Goal: Task Accomplishment & Management: Complete application form

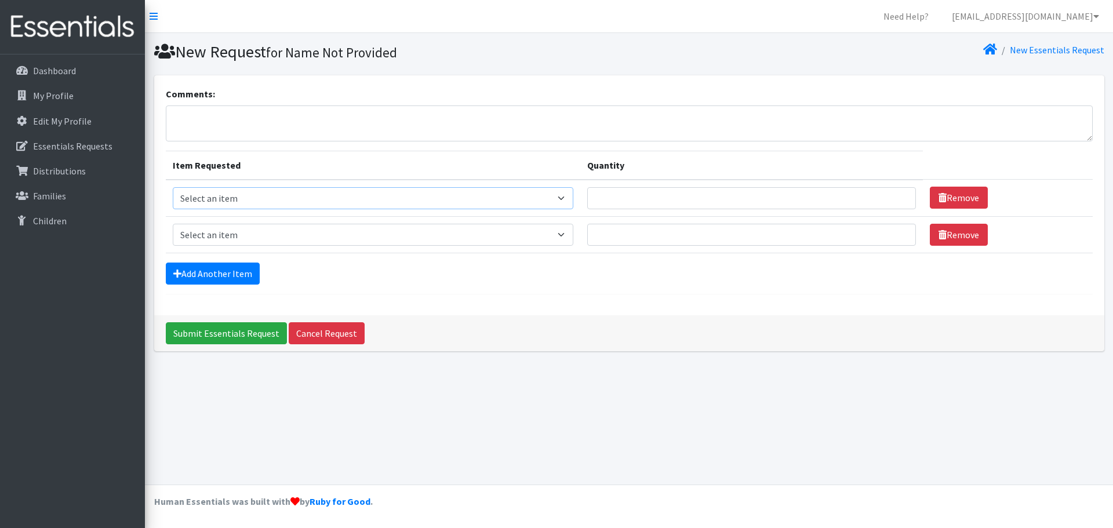
click at [569, 197] on select "Select an item Baby Formula Kids (Newborn) Kids (Preemie) Kids (Size 1) Kids (S…" at bounding box center [373, 198] width 401 height 22
select select "459"
click at [173, 187] on select "Select an item Baby Formula Kids (Newborn) Kids (Preemie) Kids (Size 1) Kids (S…" at bounding box center [373, 198] width 401 height 22
click at [615, 202] on input "Quantity" at bounding box center [751, 198] width 329 height 22
type input "500"
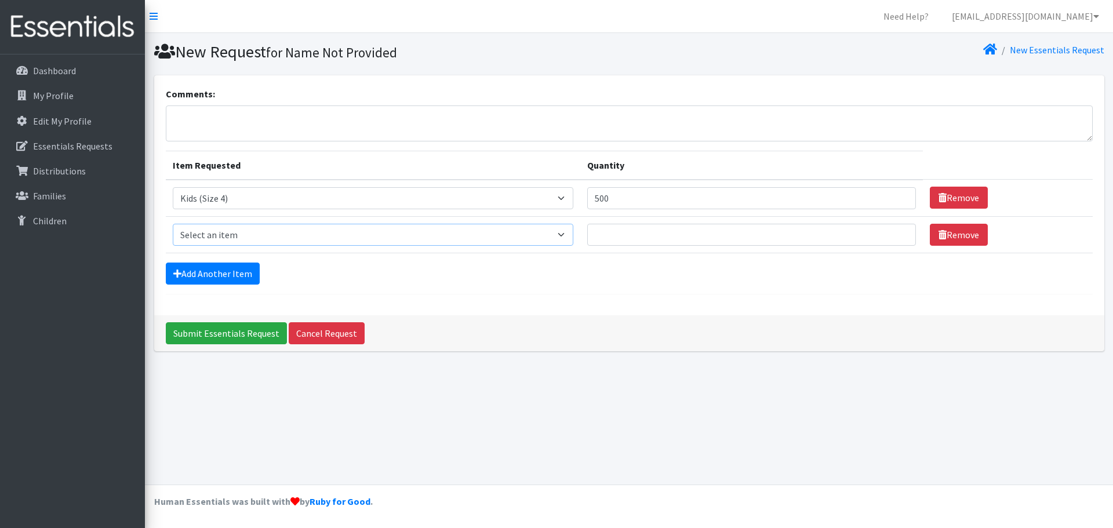
click at [573, 232] on select "Select an item Baby Formula Kids (Newborn) Kids (Preemie) Kids (Size 1) Kids (S…" at bounding box center [373, 235] width 401 height 22
select select "460"
click at [173, 224] on select "Select an item Baby Formula Kids (Newborn) Kids (Preemie) Kids (Size 1) Kids (S…" at bounding box center [373, 235] width 401 height 22
click at [607, 232] on input "Quantity" at bounding box center [751, 235] width 329 height 22
type input "500"
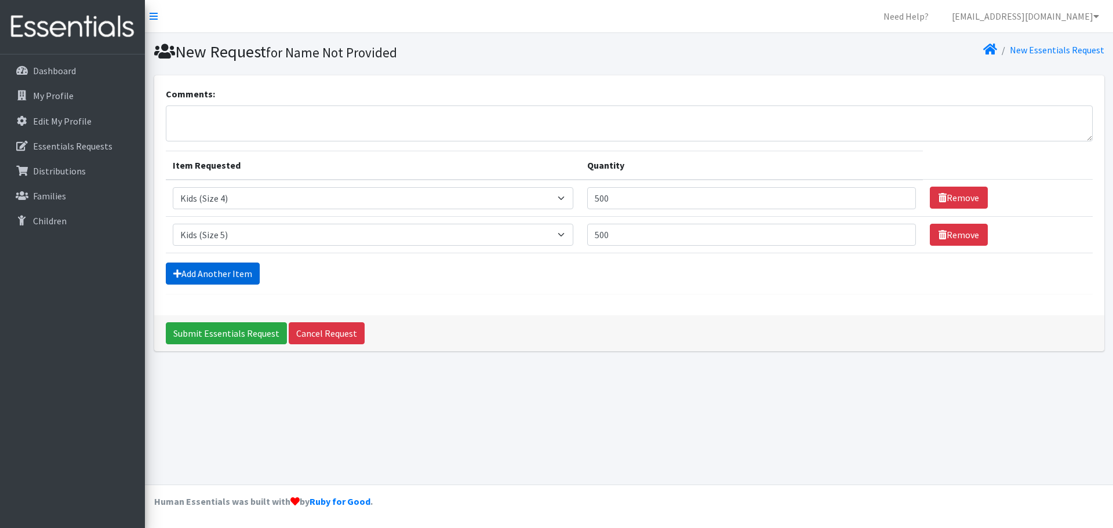
click at [241, 275] on link "Add Another Item" at bounding box center [213, 274] width 94 height 22
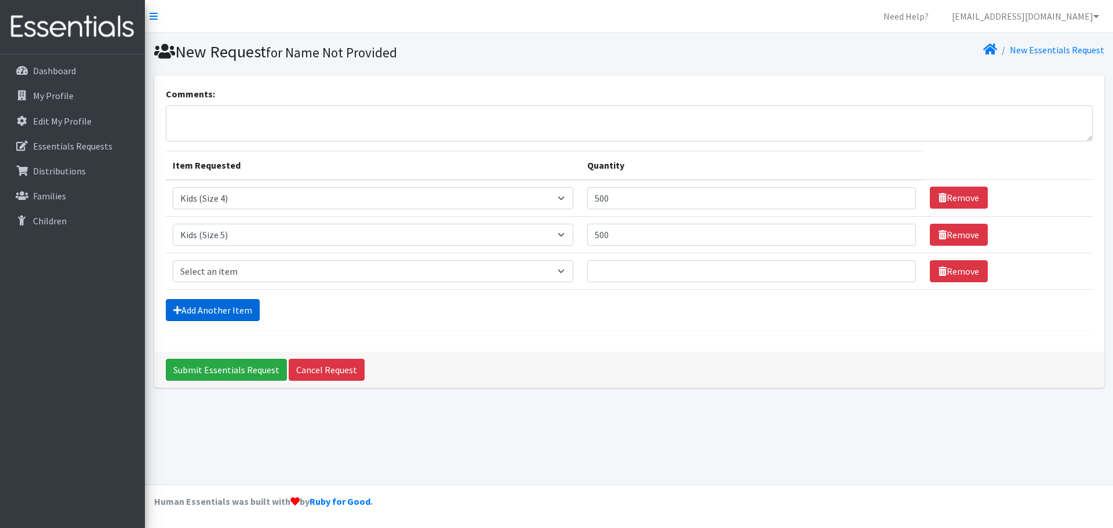
click at [231, 304] on link "Add Another Item" at bounding box center [213, 310] width 94 height 22
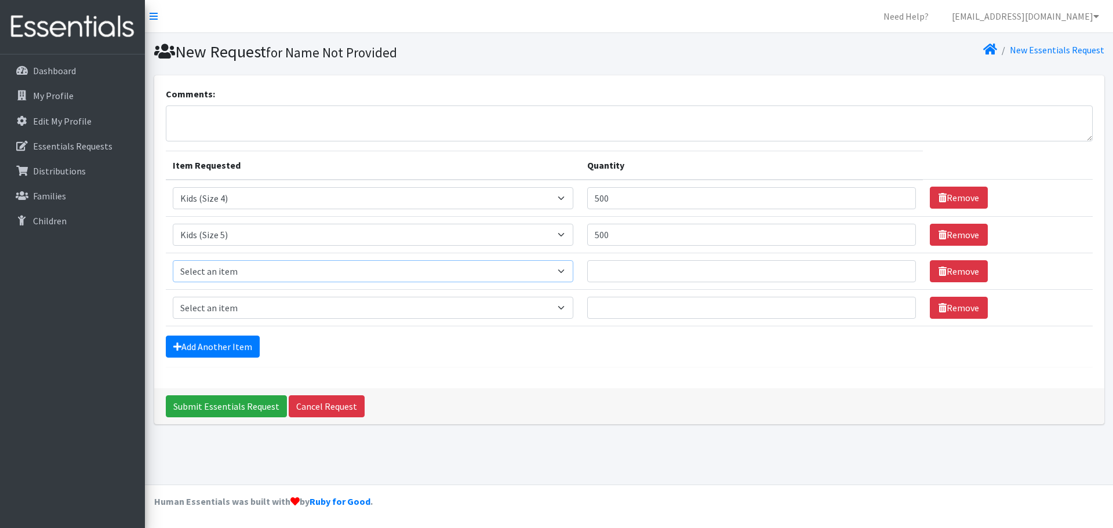
click at [570, 268] on select "Select an item Baby Formula Kids (Newborn) Kids (Preemie) Kids (Size 1) Kids (S…" at bounding box center [373, 271] width 401 height 22
select select "462"
click at [173, 260] on select "Select an item Baby Formula Kids (Newborn) Kids (Preemie) Kids (Size 1) Kids (S…" at bounding box center [373, 271] width 401 height 22
click at [609, 264] on input "Quantity" at bounding box center [751, 271] width 329 height 22
type input "1000"
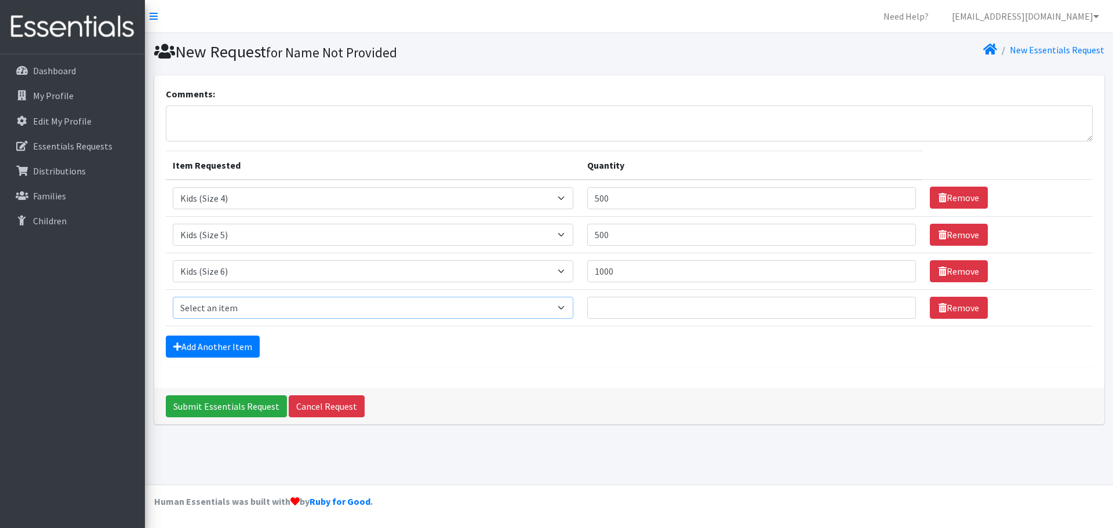
click at [569, 308] on select "Select an item Baby Formula Kids (Newborn) Kids (Preemie) Kids (Size 1) Kids (S…" at bounding box center [373, 308] width 401 height 22
select select "1683"
click at [173, 297] on select "Select an item Baby Formula Kids (Newborn) Kids (Preemie) Kids (Size 1) Kids (S…" at bounding box center [373, 308] width 401 height 22
click at [609, 308] on input "Quantity" at bounding box center [751, 308] width 329 height 22
type input "1000"
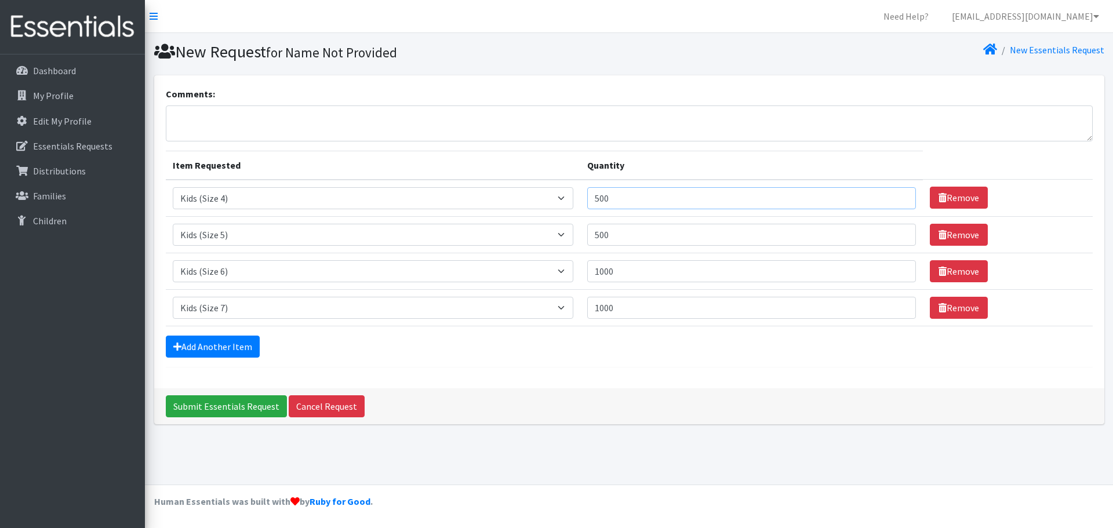
click at [630, 199] on input "500" at bounding box center [751, 198] width 329 height 22
type input "5"
type input "1000"
drag, startPoint x: 605, startPoint y: 233, endPoint x: 613, endPoint y: 231, distance: 8.3
click at [607, 231] on input "500" at bounding box center [751, 235] width 329 height 22
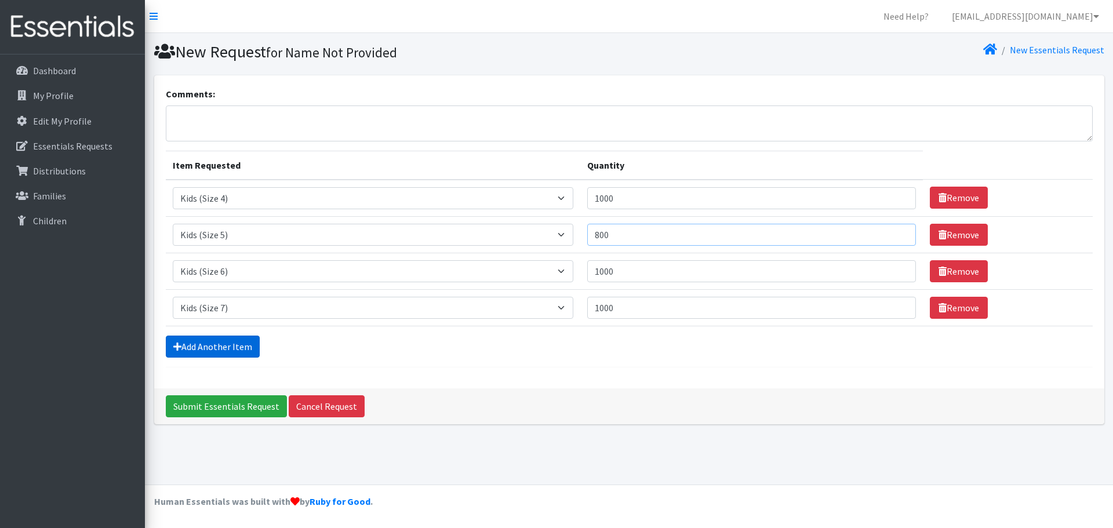
type input "800"
click at [234, 350] on link "Add Another Item" at bounding box center [213, 347] width 94 height 22
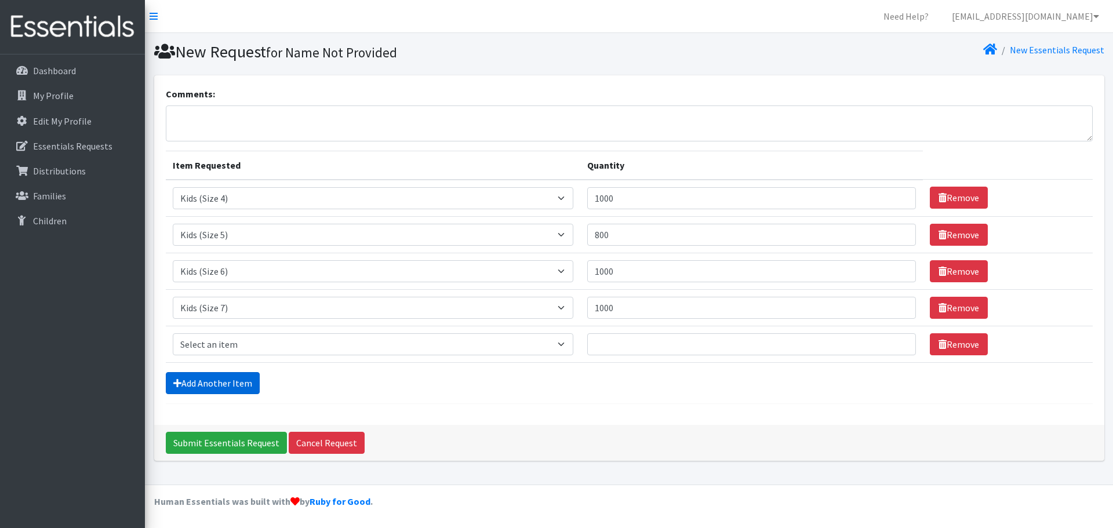
click at [227, 376] on link "Add Another Item" at bounding box center [213, 383] width 94 height 22
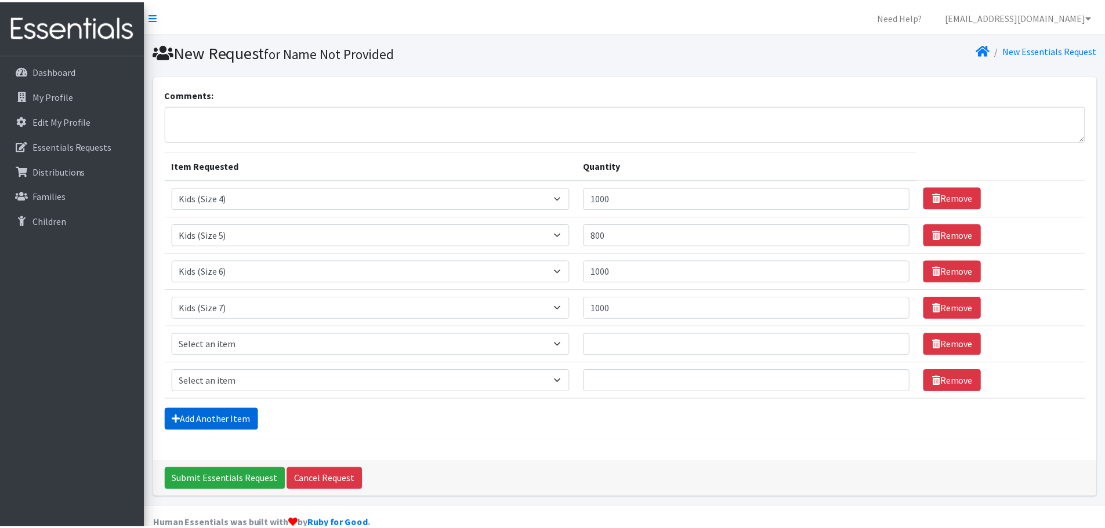
scroll to position [22, 0]
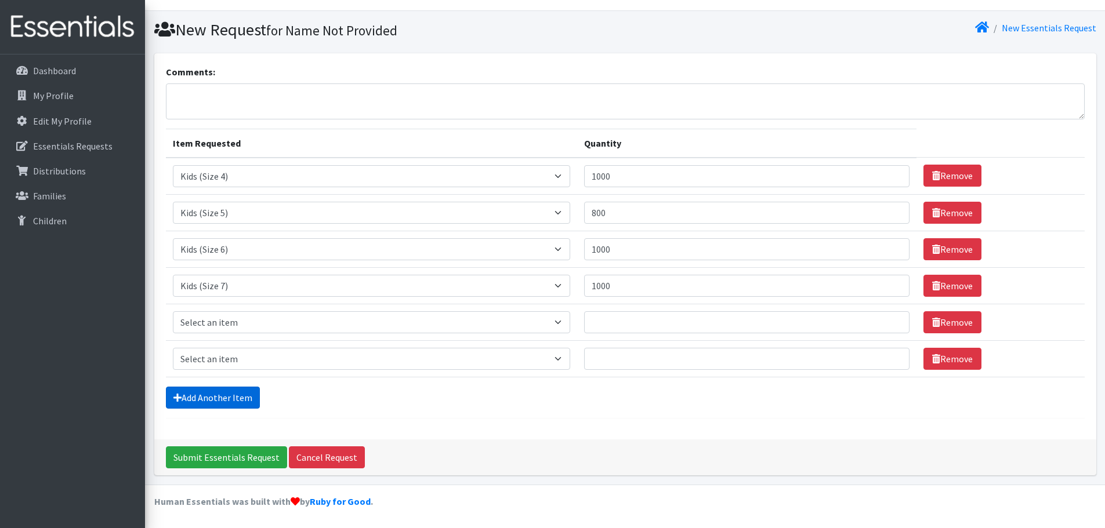
click at [250, 393] on link "Add Another Item" at bounding box center [213, 398] width 94 height 22
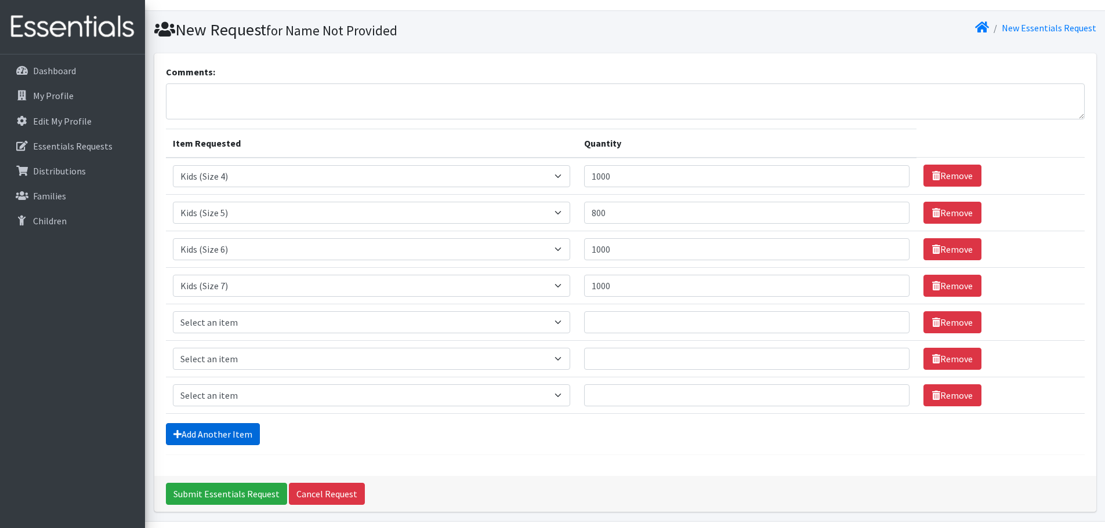
scroll to position [59, 0]
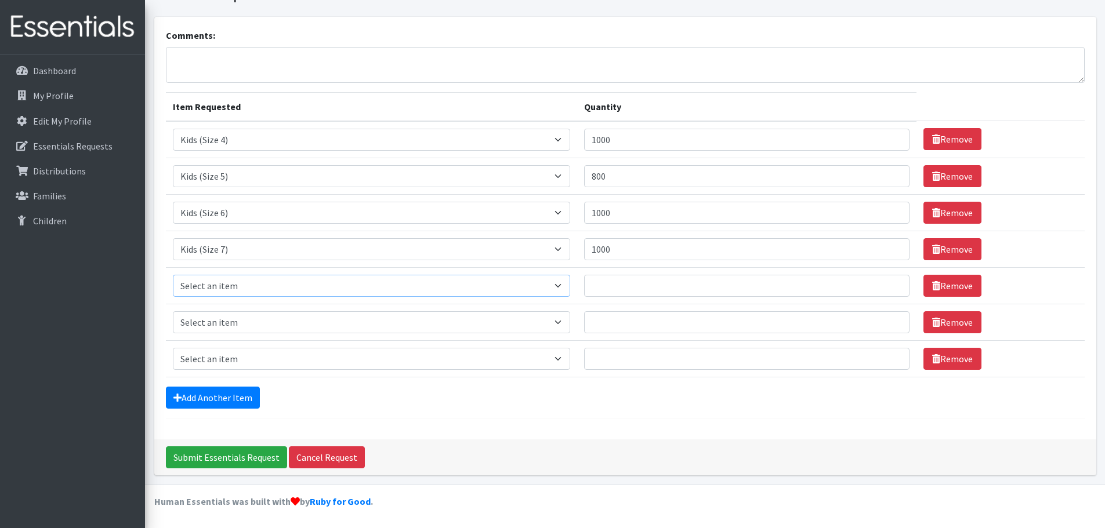
click at [567, 286] on select "Select an item Baby Formula Kids (Newborn) Kids (Preemie) Kids (Size 1) Kids (S…" at bounding box center [371, 286] width 397 height 22
select select "434"
click at [173, 275] on select "Select an item Baby Formula Kids (Newborn) Kids (Preemie) Kids (Size 1) Kids (S…" at bounding box center [371, 286] width 397 height 22
click at [604, 282] on input "Quantity" at bounding box center [747, 286] width 326 height 22
type input "100"
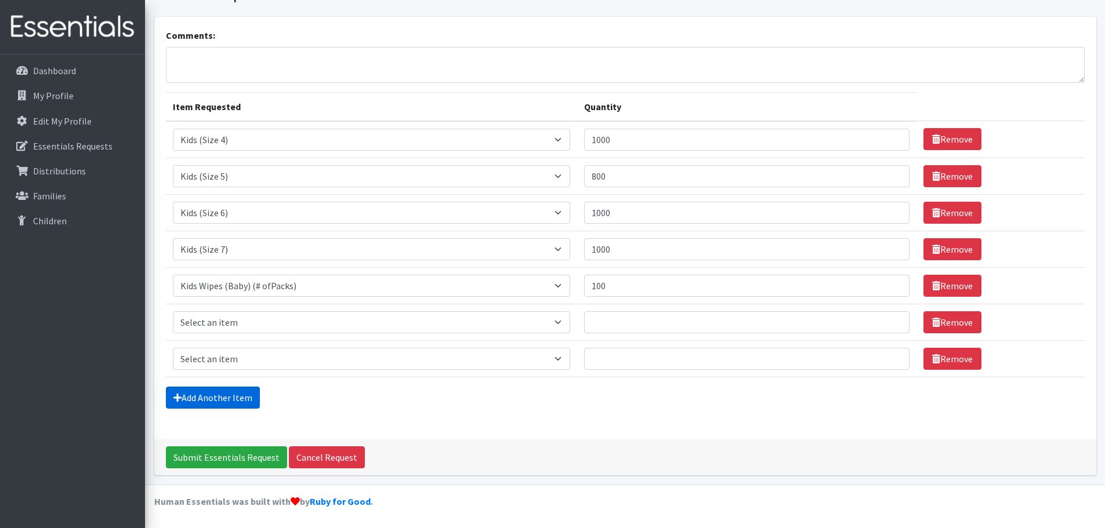
click at [234, 391] on link "Add Another Item" at bounding box center [213, 398] width 94 height 22
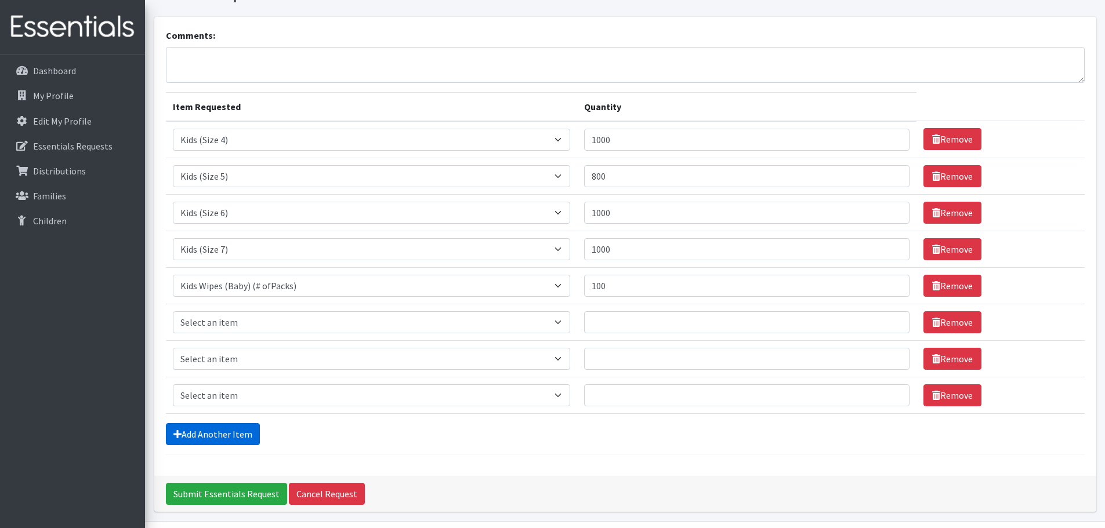
scroll to position [95, 0]
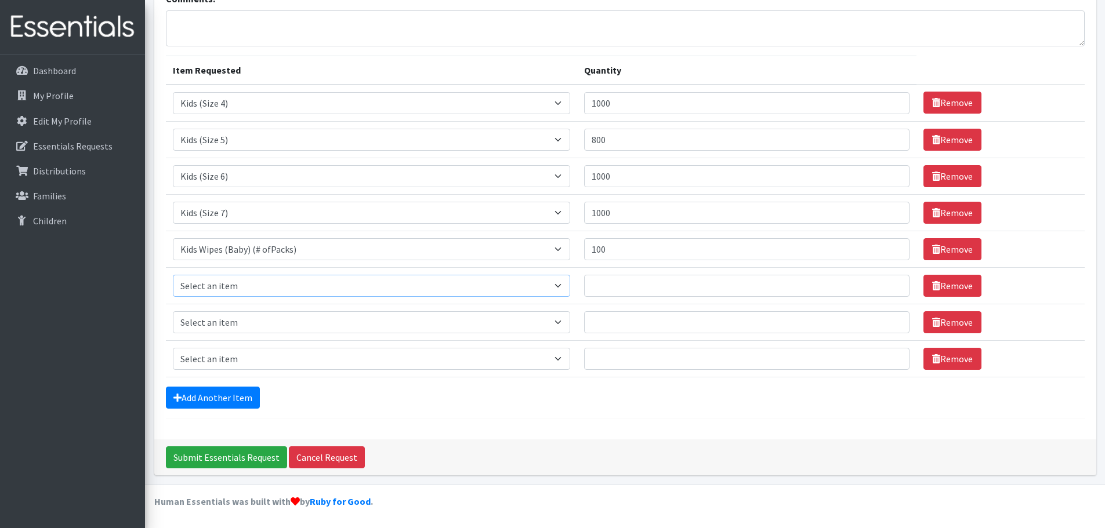
click at [564, 288] on select "Select an item Baby Formula Kids (Newborn) Kids (Preemie) Kids (Size 1) Kids (S…" at bounding box center [371, 286] width 397 height 22
select select "444"
click at [173, 275] on select "Select an item Baby Formula Kids (Newborn) Kids (Preemie) Kids (Size 1) Kids (S…" at bounding box center [371, 286] width 397 height 22
click at [564, 327] on select "Select an item Baby Formula Kids (Newborn) Kids (Preemie) Kids (Size 1) Kids (S…" at bounding box center [371, 322] width 397 height 22
select select "445"
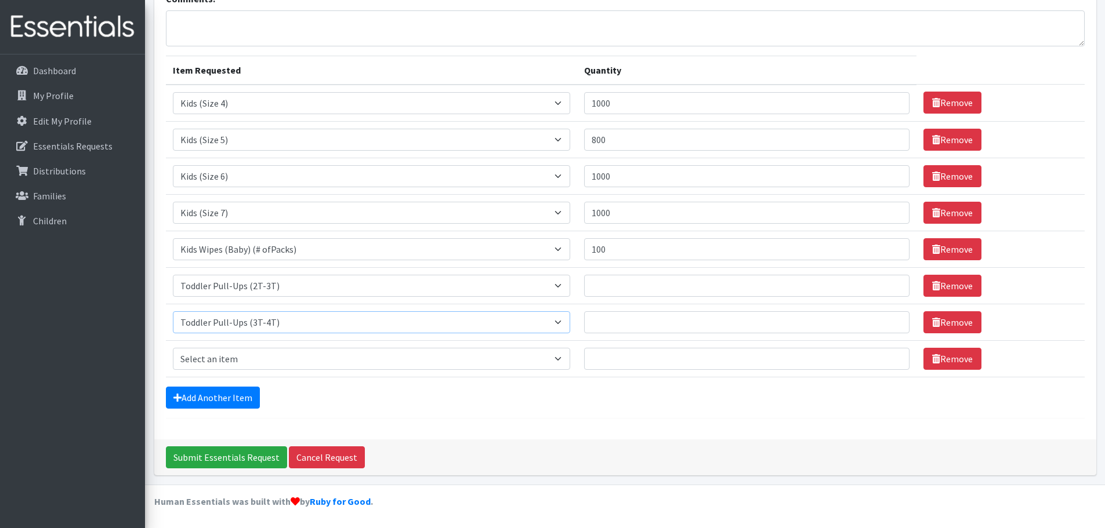
click at [173, 311] on select "Select an item Baby Formula Kids (Newborn) Kids (Preemie) Kids (Size 1) Kids (S…" at bounding box center [371, 322] width 397 height 22
click at [562, 360] on select "Select an item Baby Formula Kids (Newborn) Kids (Preemie) Kids (Size 1) Kids (S…" at bounding box center [371, 359] width 397 height 22
select select "446"
click at [173, 348] on select "Select an item Baby Formula Kids (Newborn) Kids (Preemie) Kids (Size 1) Kids (S…" at bounding box center [371, 359] width 397 height 22
click at [611, 358] on input "Quantity" at bounding box center [747, 359] width 326 height 22
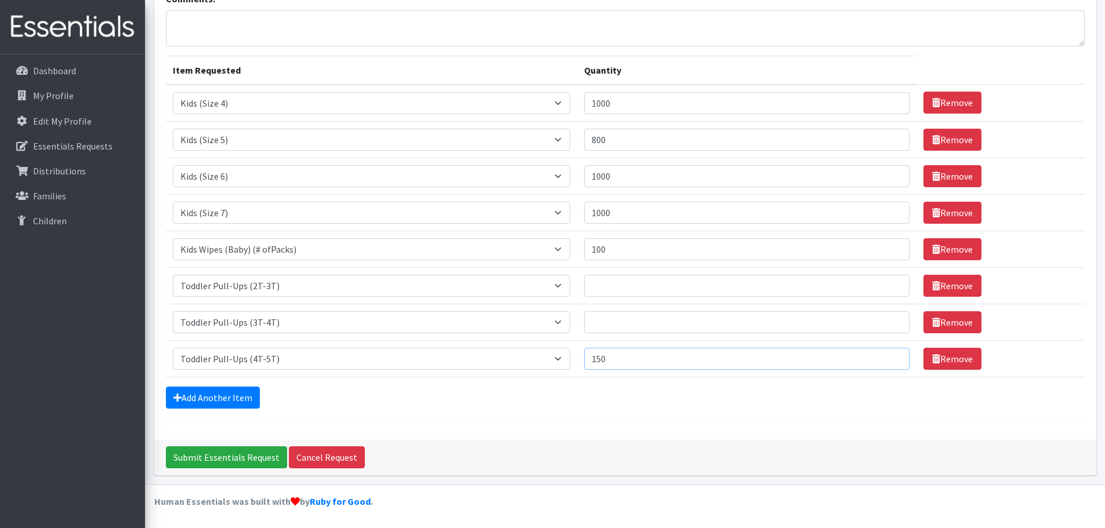
type input "150"
click at [608, 321] on input "Quantity" at bounding box center [747, 322] width 326 height 22
type input "100"
click at [610, 291] on input "Quantity" at bounding box center [747, 286] width 326 height 22
type input "50"
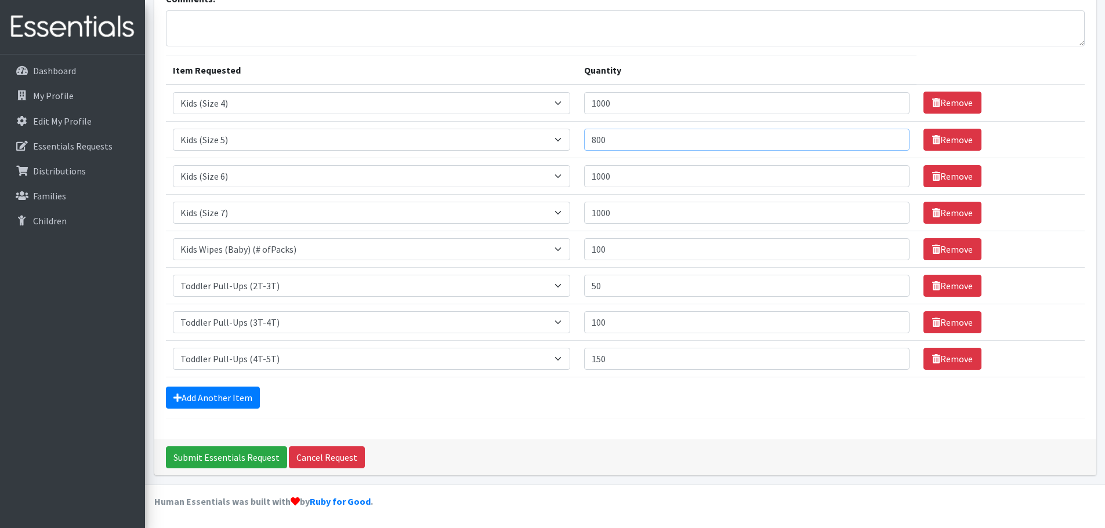
click at [604, 140] on input "800" at bounding box center [747, 140] width 326 height 22
type input "1000"
click at [256, 401] on link "Add Another Item" at bounding box center [213, 398] width 94 height 22
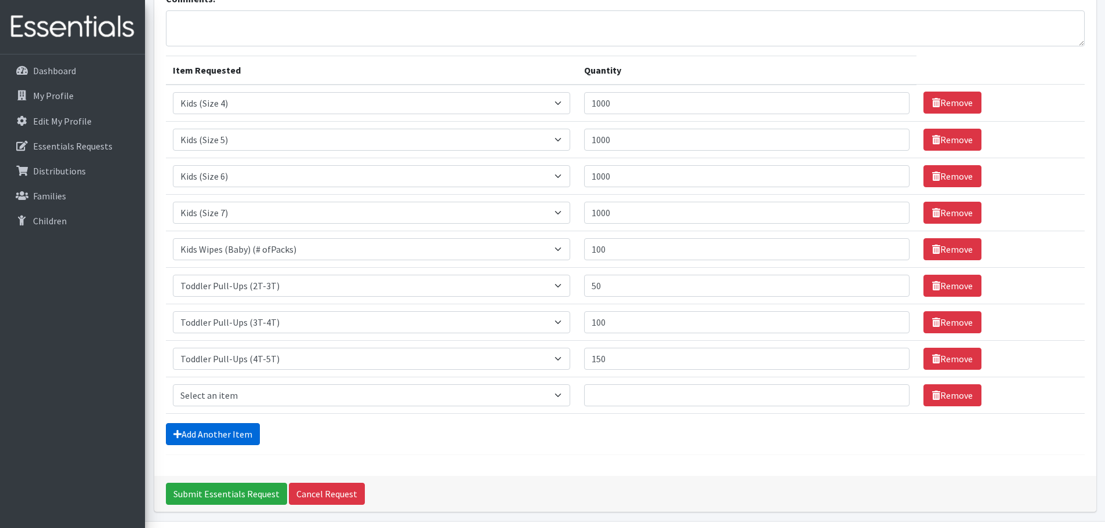
scroll to position [132, 0]
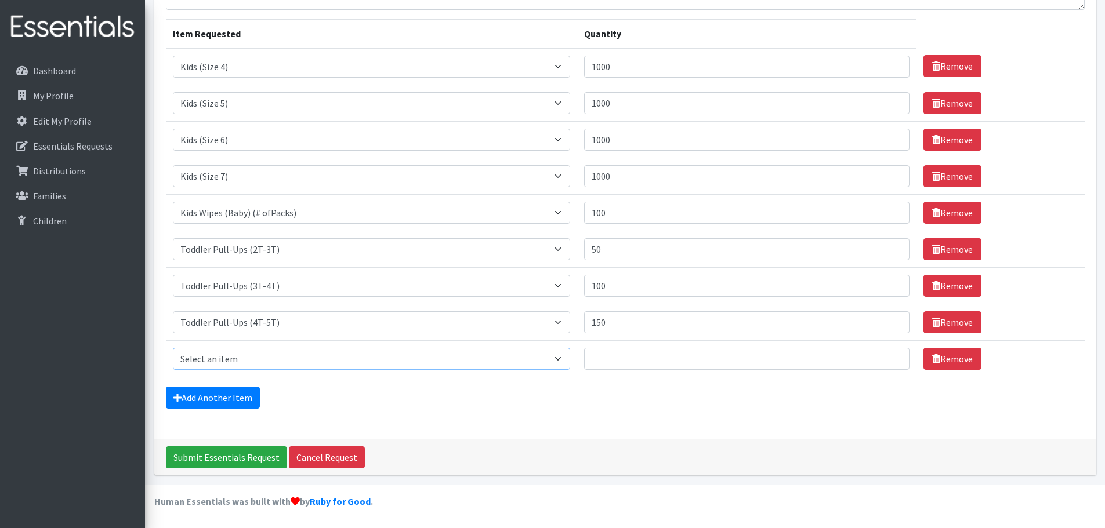
click at [561, 361] on select "Select an item Baby Formula Kids (Newborn) Kids (Preemie) Kids (Size 1) Kids (S…" at bounding box center [371, 359] width 397 height 22
select select "442"
click at [173, 348] on select "Select an item Baby Formula Kids (Newborn) Kids (Preemie) Kids (Size 1) Kids (S…" at bounding box center [371, 359] width 397 height 22
click at [639, 357] on input "Quantity" at bounding box center [747, 359] width 326 height 22
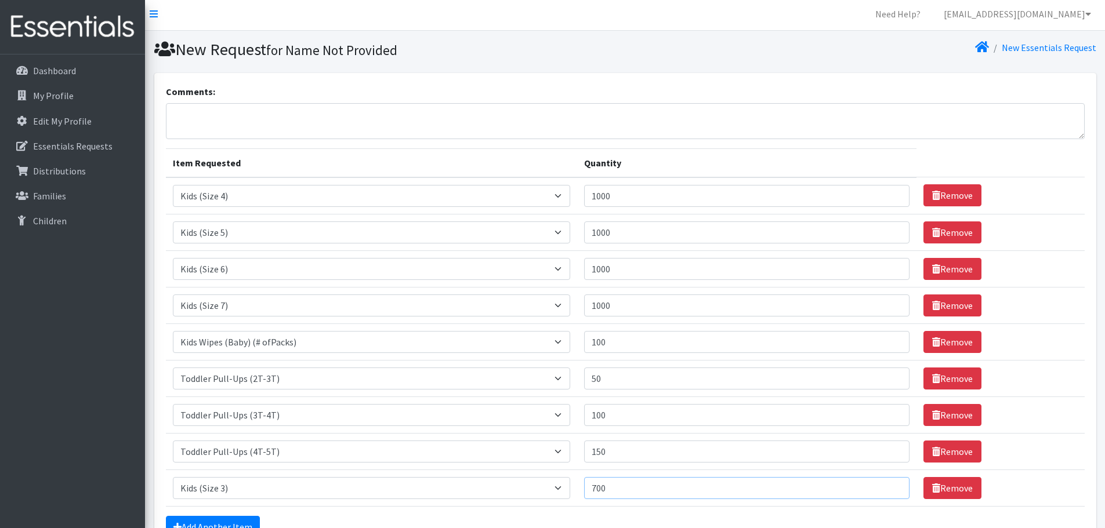
scroll to position [0, 0]
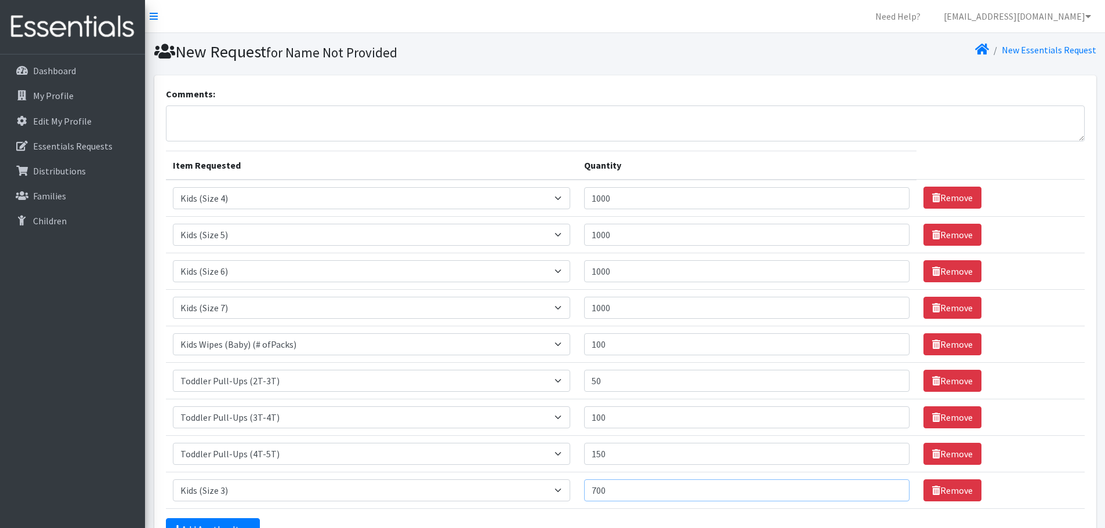
type input "700"
click at [889, 238] on input "999" at bounding box center [747, 235] width 326 height 22
click at [889, 238] on input "998" at bounding box center [747, 235] width 326 height 22
click at [889, 238] on input "997" at bounding box center [747, 235] width 326 height 22
click at [889, 238] on input "996" at bounding box center [747, 235] width 326 height 22
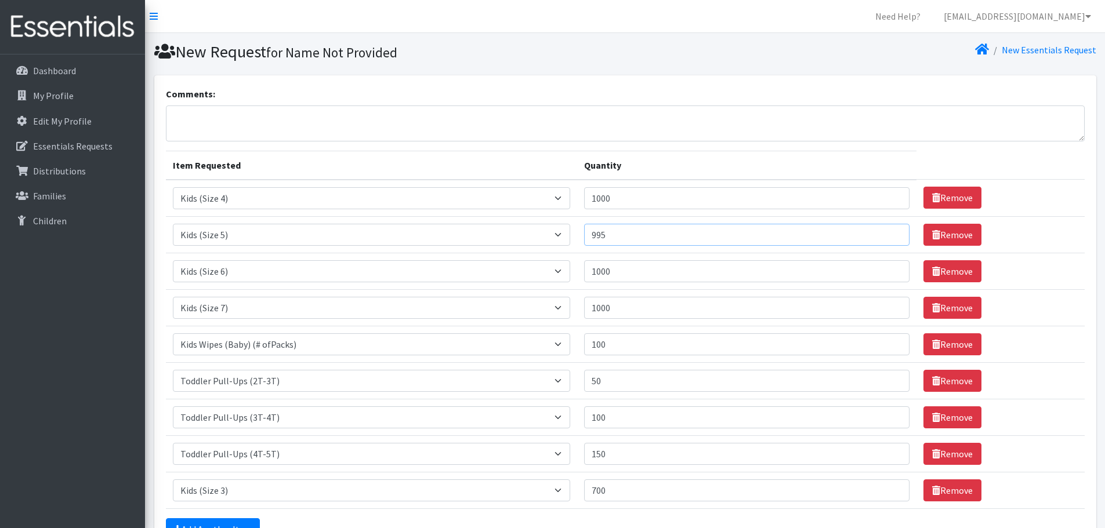
click at [889, 238] on input "995" at bounding box center [747, 235] width 326 height 22
click at [889, 238] on input "994" at bounding box center [747, 235] width 326 height 22
click at [889, 238] on input "990" at bounding box center [747, 235] width 326 height 22
click at [825, 240] on input "990" at bounding box center [747, 235] width 326 height 22
type input "9"
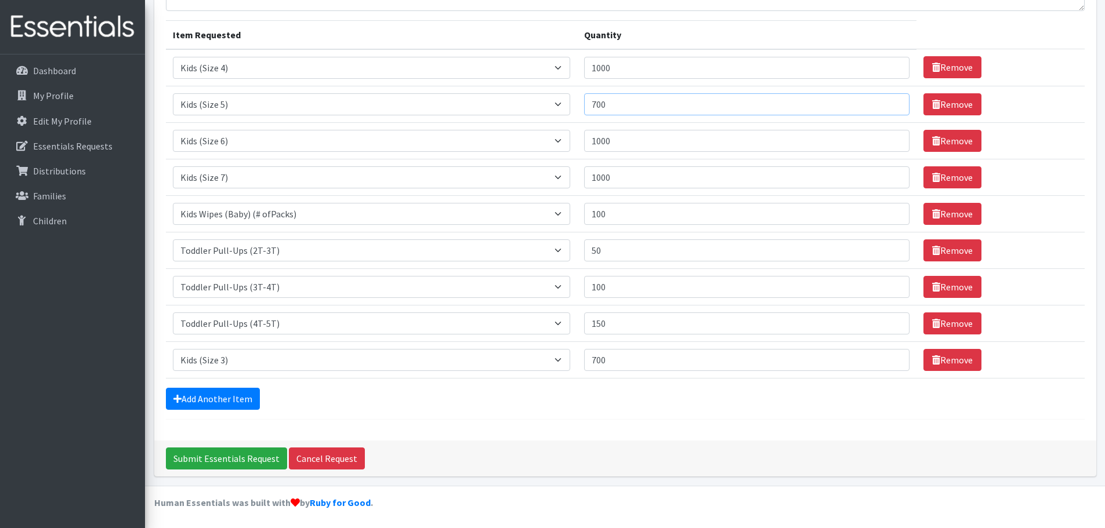
scroll to position [132, 0]
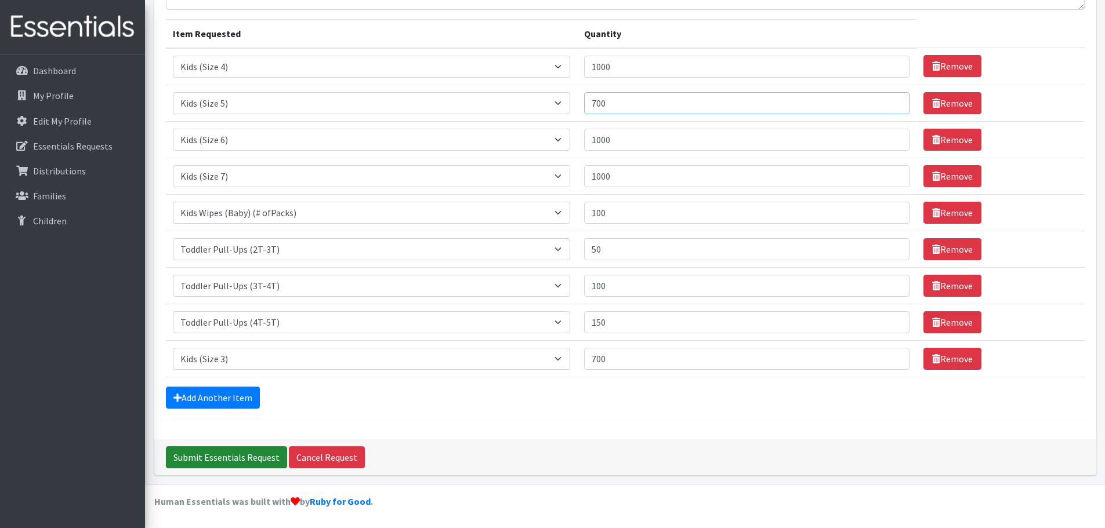
type input "700"
click at [243, 462] on input "Submit Essentials Request" at bounding box center [226, 457] width 121 height 22
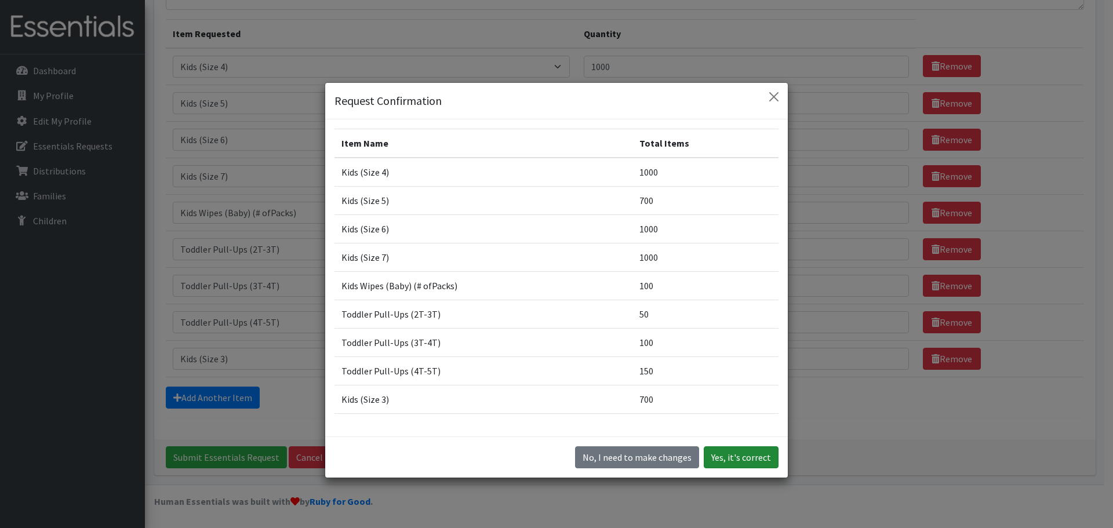
click at [734, 459] on button "Yes, it's correct" at bounding box center [741, 457] width 75 height 22
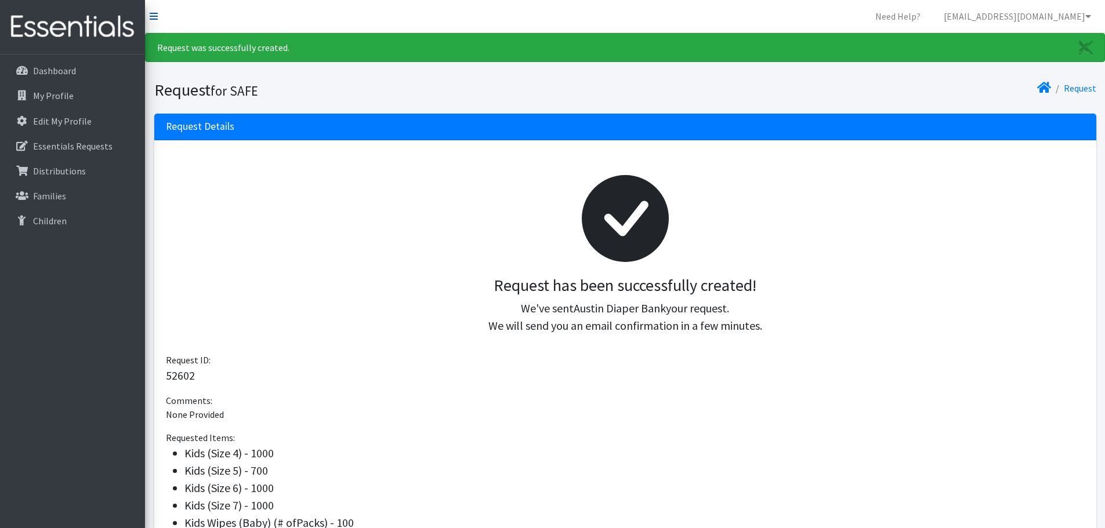
click at [154, 17] on icon at bounding box center [154, 16] width 8 height 9
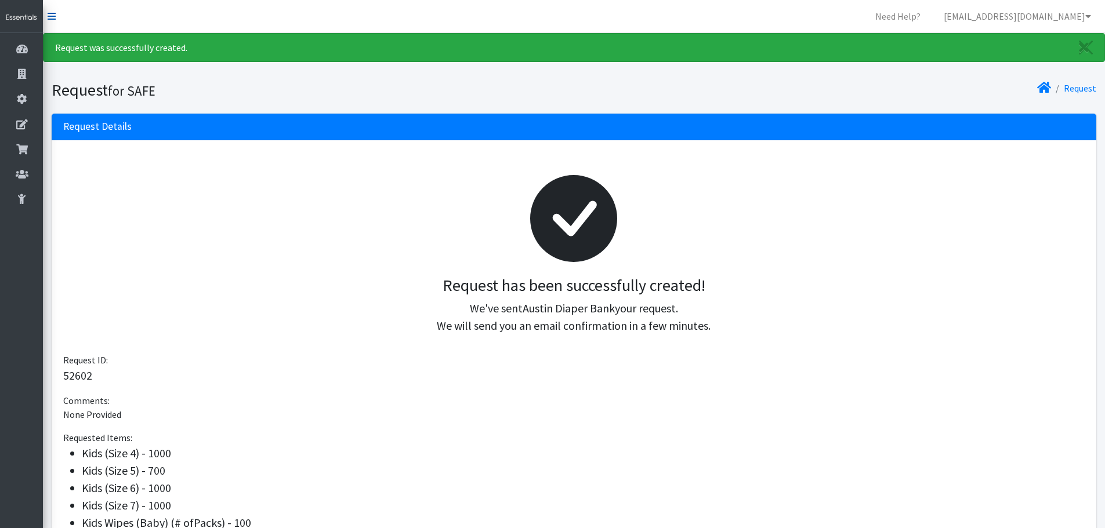
click at [50, 23] on link at bounding box center [52, 16] width 8 height 14
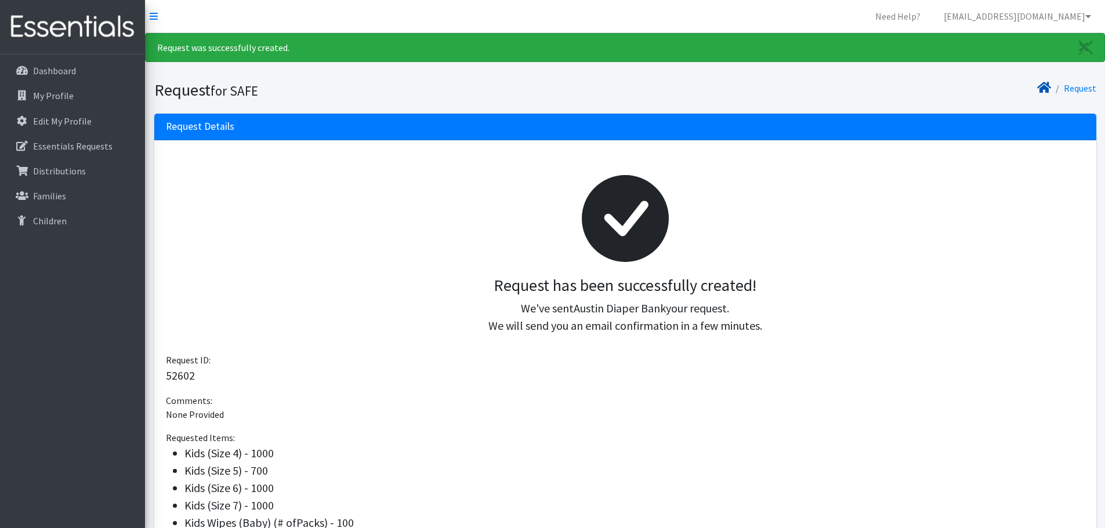
click at [1044, 90] on icon at bounding box center [1044, 87] width 14 height 9
